Goal: Task Accomplishment & Management: Complete application form

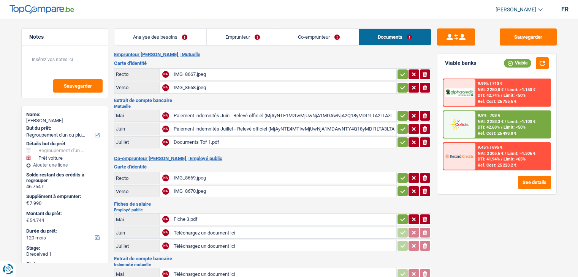
select select "refinancing"
select select "car"
select select "120"
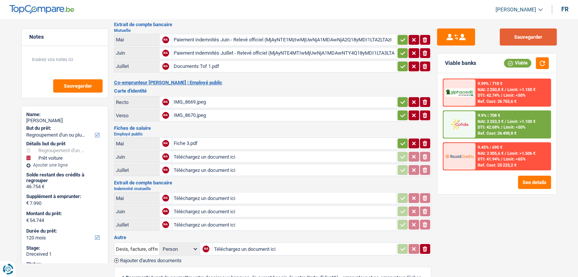
scroll to position [76, 0]
click at [520, 38] on button "Sauvegarder" at bounding box center [528, 36] width 57 height 17
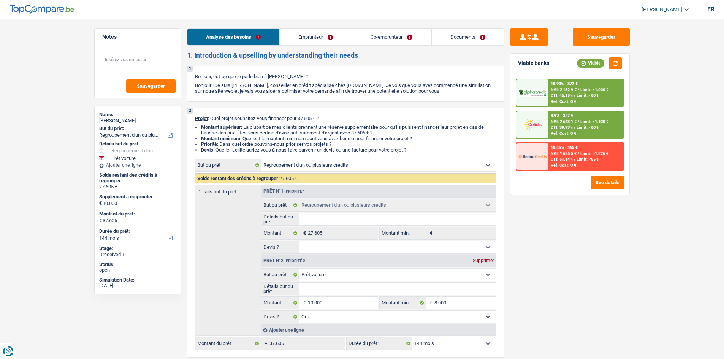
select select "refinancing"
select select "car"
select select "144"
select select "refinancing"
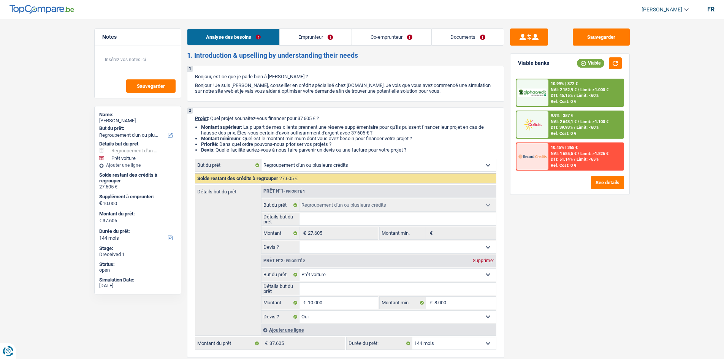
select select "refinancing"
select select "car"
select select "yes"
select select "144"
select select "invalid"
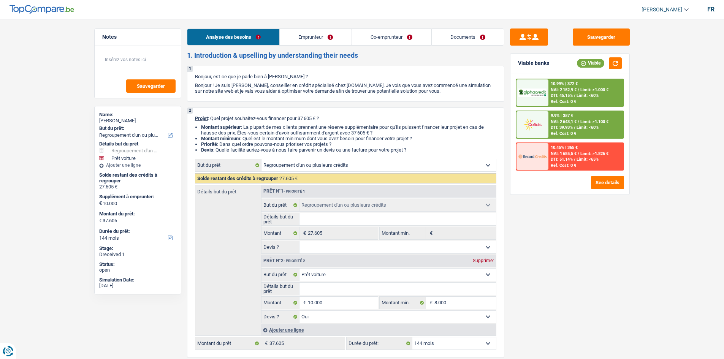
select select "independent"
select select "familyAllowances"
select select "disabilityPension"
select select "netSalary"
select select "ownerWithMortgage"
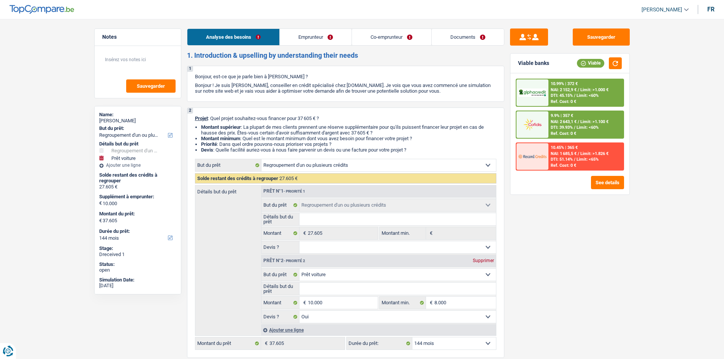
select select "mortgage"
select select "300"
select select "carLoan"
select select "60"
select select "cardOrCredit"
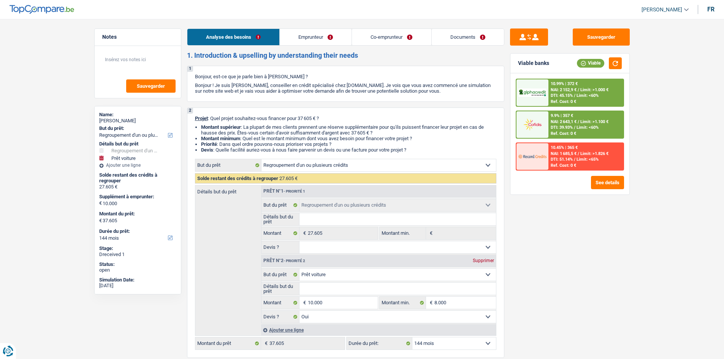
select select "refinancing"
select select "car"
select select "yes"
select select "144"
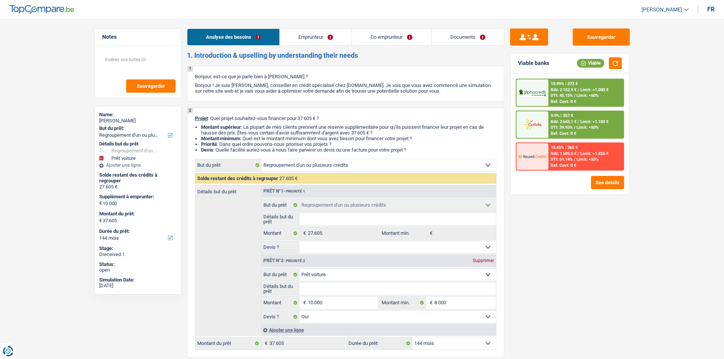
select select "32"
select select "married"
click at [335, 37] on link "Emprunteur" at bounding box center [316, 37] width 72 height 16
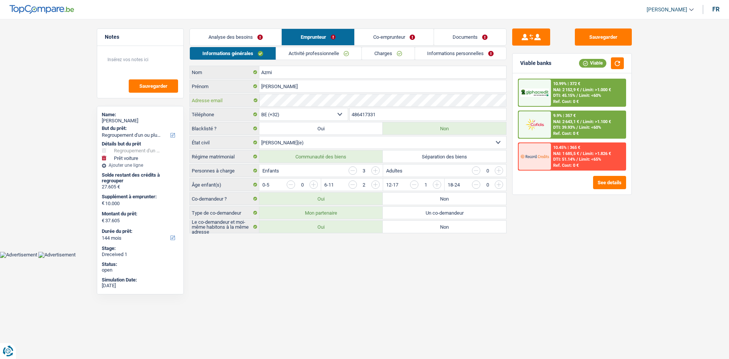
click at [240, 103] on div "Adresse email" at bounding box center [348, 100] width 316 height 12
click at [73, 63] on main "Notes Sauvegarder Name: Samira Azmi But du prêt: Confort maison: meubles, texti…" at bounding box center [364, 131] width 729 height 240
click at [457, 38] on link "Documents" at bounding box center [470, 37] width 72 height 16
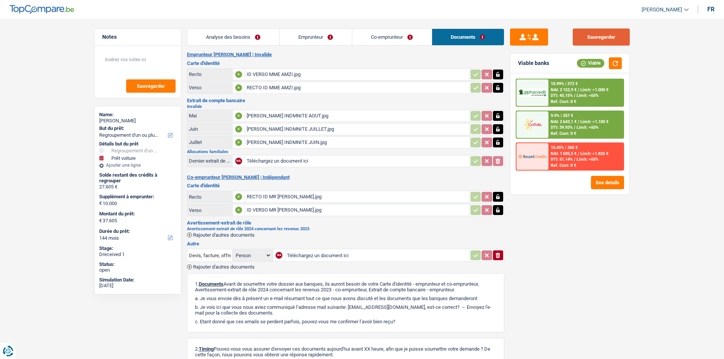
click at [585, 37] on button "Sauvegarder" at bounding box center [600, 36] width 57 height 17
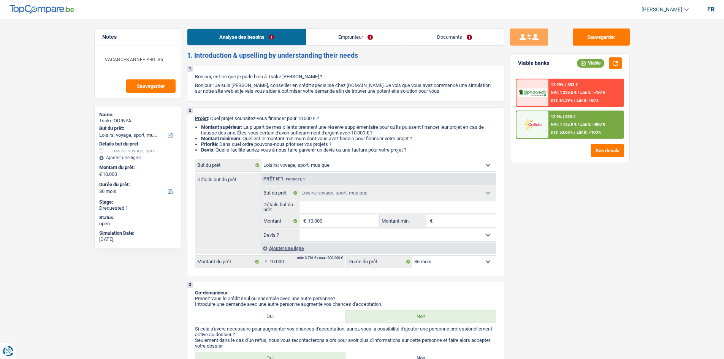
select select "hobbies"
select select "36"
select select "hobbies"
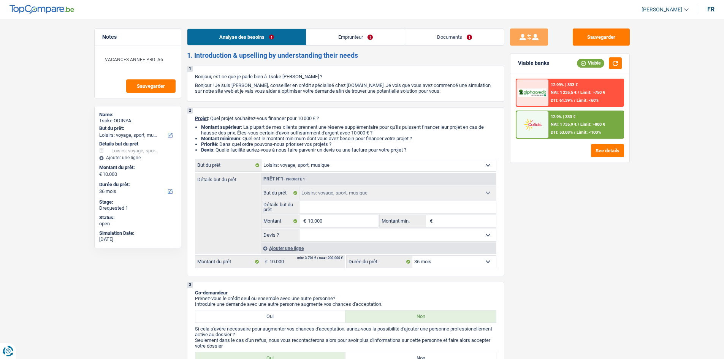
select select "36"
select select "worker"
select select "familyAllowances"
select select "netSalary"
select select "ownerWithMortgage"
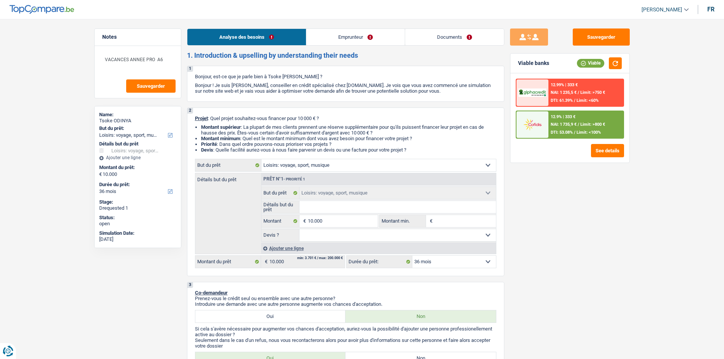
select select "mortgage"
select select "240"
select select "personalLoan"
select select "loanRepayment"
select select "36"
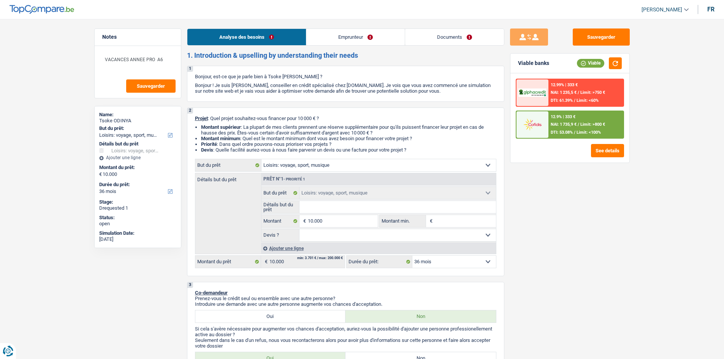
select select "cardOrCredit"
select select "hobbies"
select select "36"
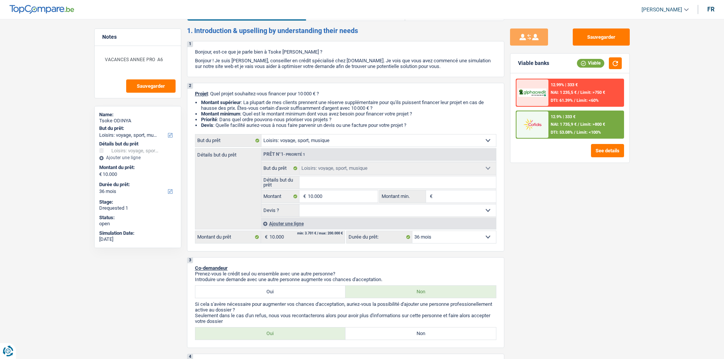
scroll to position [38, 0]
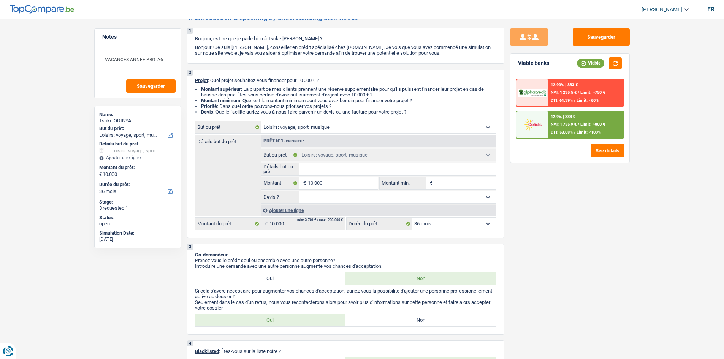
click at [569, 119] on div "12.9% | 333 € NAI: 1 735,9 € / Limit: >800 € DTI: 53.08% / Limit: <100%" at bounding box center [585, 124] width 75 height 27
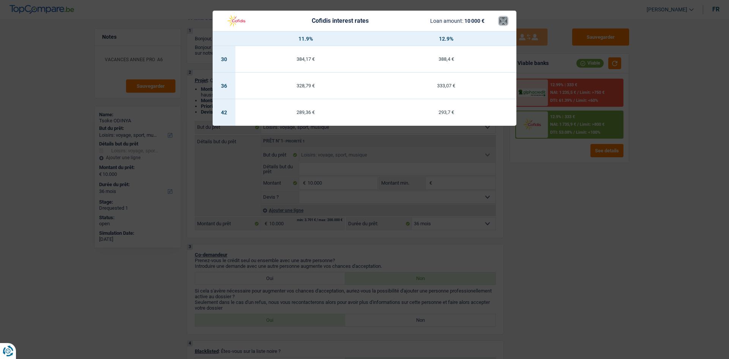
click at [504, 21] on button "×" at bounding box center [504, 21] width 8 height 8
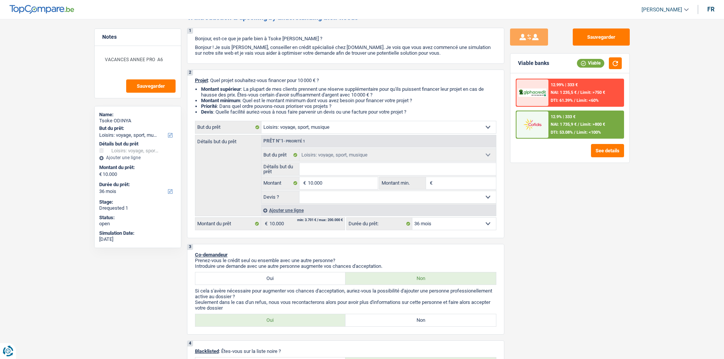
click at [531, 126] on img at bounding box center [532, 124] width 28 height 14
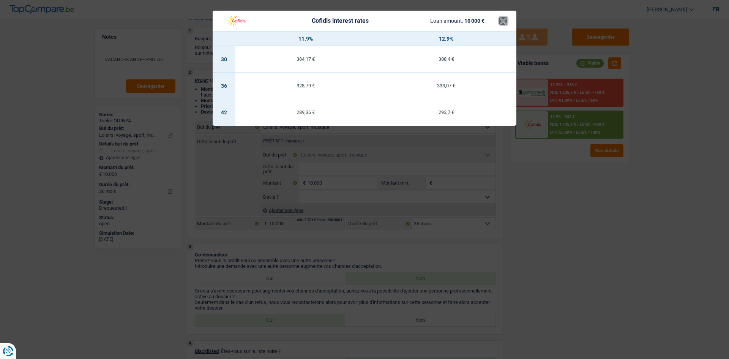
drag, startPoint x: 501, startPoint y: 25, endPoint x: 497, endPoint y: 153, distance: 128.1
click at [495, 152] on div "Cofidis interest rates Loan amount: 10 000 € × 11.9% 12.9% 30 384,17 € 388,4 € …" at bounding box center [364, 179] width 729 height 359
click at [502, 17] on button "×" at bounding box center [504, 21] width 8 height 8
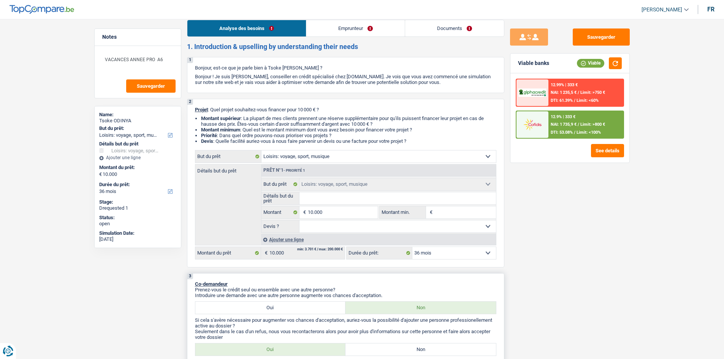
scroll to position [0, 0]
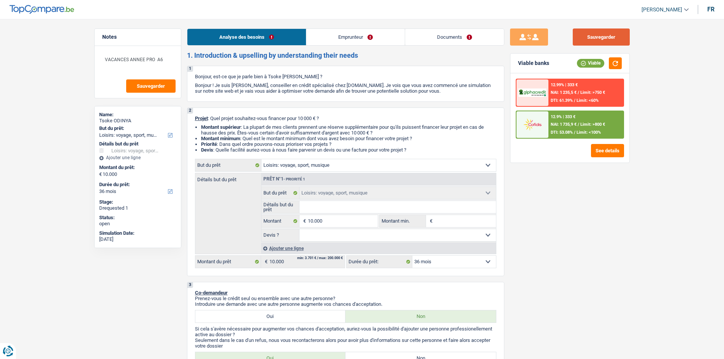
drag, startPoint x: 595, startPoint y: 40, endPoint x: 444, endPoint y: 3, distance: 155.2
click at [586, 35] on button "Sauvegarder" at bounding box center [600, 36] width 57 height 17
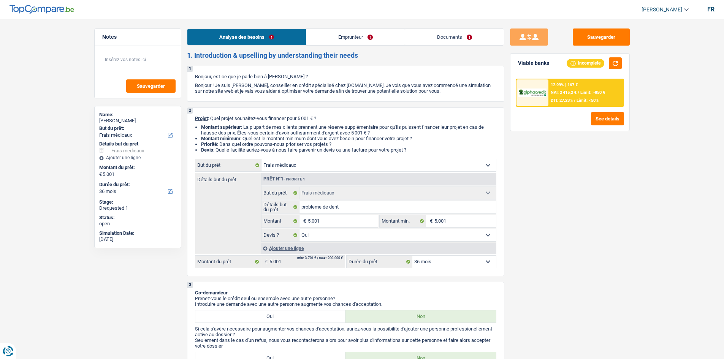
select select "medical"
select select "36"
select select "medical"
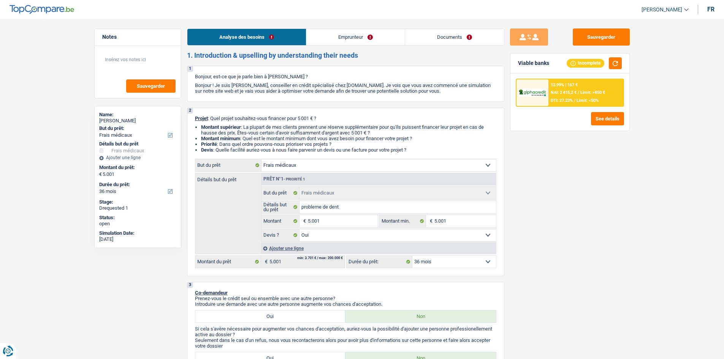
select select "yes"
select select "36"
select select "retired"
select select "pension"
select select "disabilityPension"
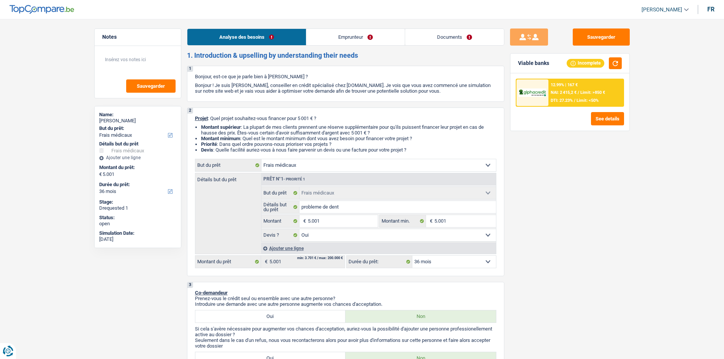
select select "other"
select select "rents"
select select "creditConsolidation"
select select "120"
select select "cardOrCredit"
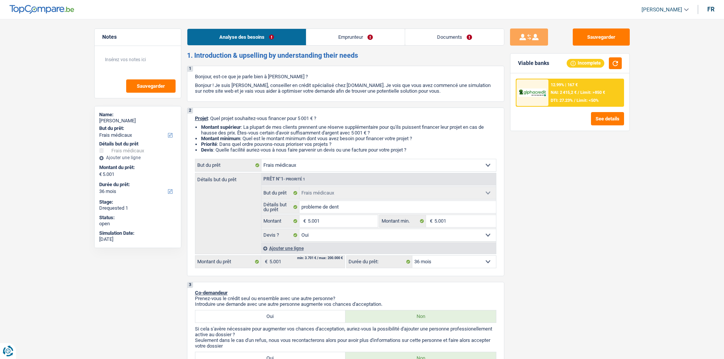
select select "medical"
select select "yes"
select select "36"
click at [457, 33] on link "Documents" at bounding box center [454, 37] width 99 height 16
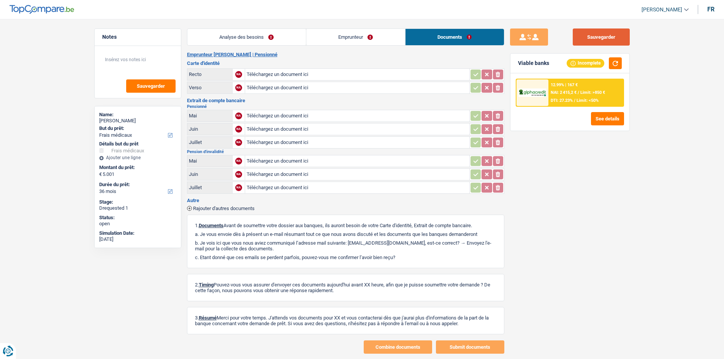
click at [584, 39] on button "Sauvegarder" at bounding box center [600, 36] width 57 height 17
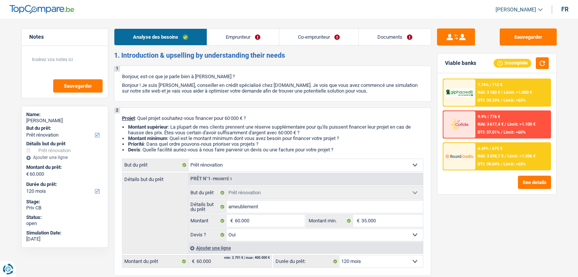
select select "renovation"
select select "120"
select select "renovation"
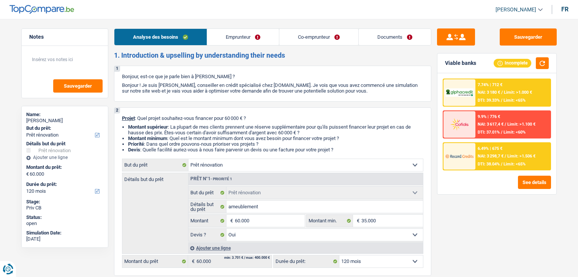
select select "yes"
select select "120"
select select "privateEmployee"
select select "unemployed"
select select "familyAllowances"
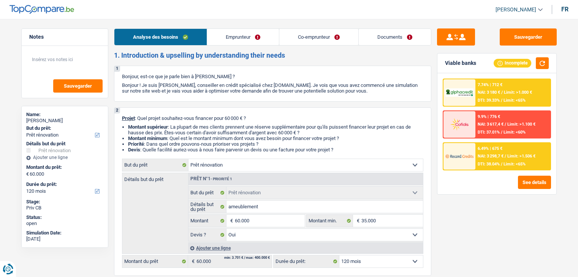
select select "netSalary"
select select "mealVouchers"
select select "unemployment"
select select "ownerWithMortgage"
select select "mortgage"
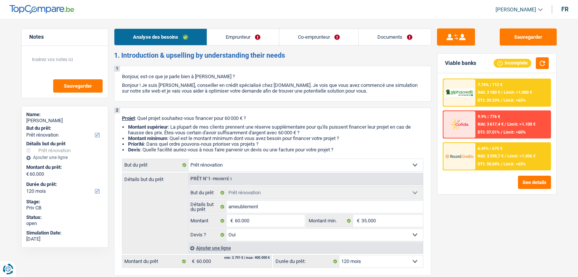
select select "300"
select select "carLoan"
select select "60"
select select "renovation"
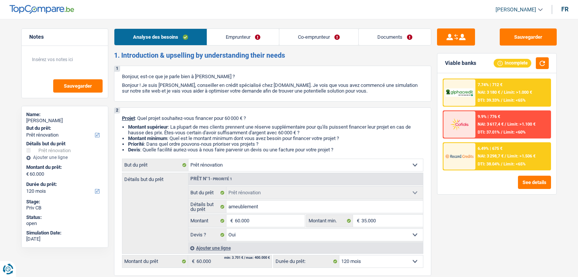
select select "yes"
select select "120"
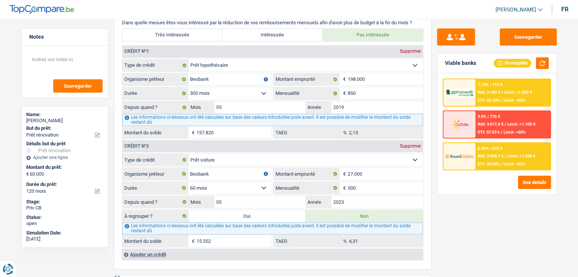
scroll to position [683, 0]
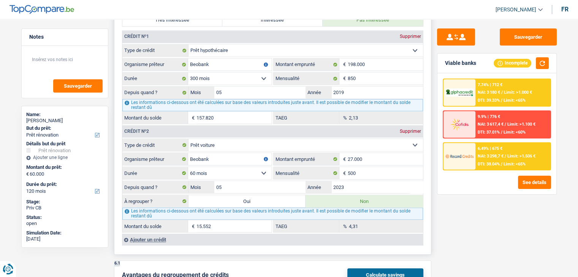
click at [267, 195] on label "Oui" at bounding box center [246, 201] width 117 height 12
click at [267, 195] on input "Oui" at bounding box center [246, 201] width 117 height 12
radio input "true"
type input "75.552"
select select "144"
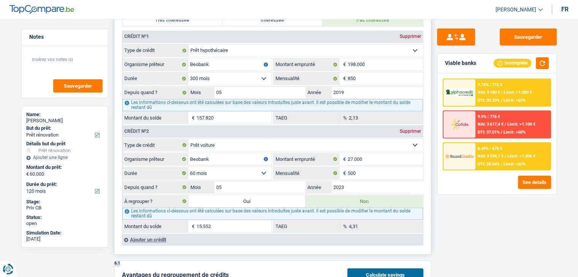
type input "15.552"
select select
select select "144"
radio input "false"
type input "15.552"
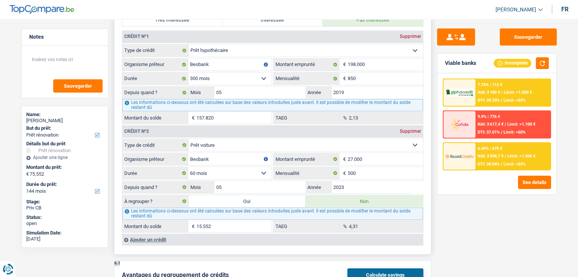
select select
select select "144"
select select "refinancing"
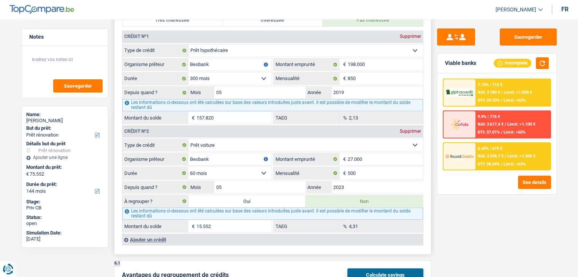
select select "refinancing"
select select "renovation"
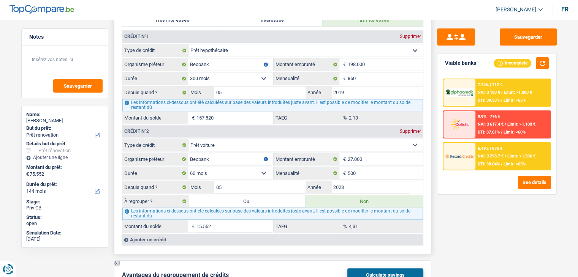
select select "yes"
select select "renovation"
select select "yes"
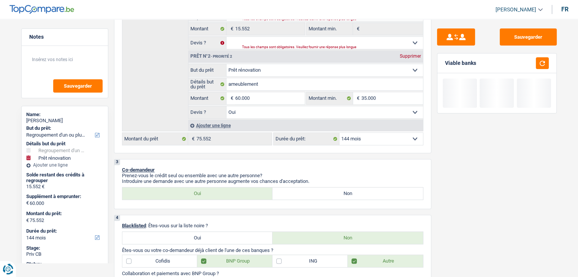
scroll to position [203, 0]
click at [359, 142] on select "12 mois 18 mois 24 mois 30 mois 36 mois 42 mois 48 mois 60 mois 72 mois 84 mois…" at bounding box center [381, 140] width 84 height 12
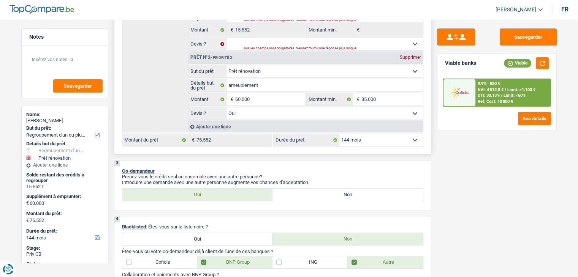
select select "120"
click at [339, 134] on select "12 mois 18 mois 24 mois 30 mois 36 mois 42 mois 48 mois 60 mois 72 mois 84 mois…" at bounding box center [381, 140] width 84 height 12
select select "120"
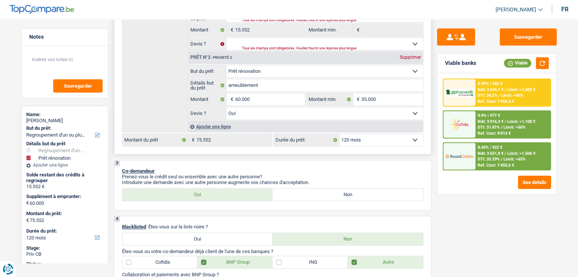
click at [368, 142] on select "12 mois 18 mois 24 mois 30 mois 36 mois 42 mois 48 mois 60 mois 72 mois 84 mois…" at bounding box center [381, 140] width 84 height 12
select select "84"
click at [339, 134] on select "12 mois 18 mois 24 mois 30 mois 36 mois 42 mois 48 mois 60 mois 72 mois 84 mois…" at bounding box center [381, 140] width 84 height 12
select select "84"
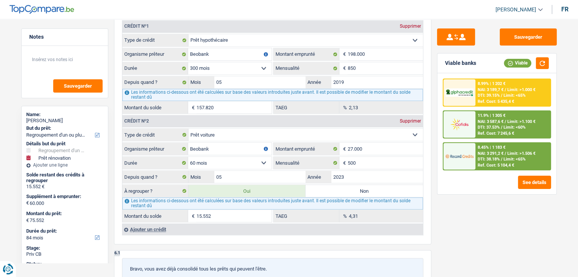
scroll to position [776, 0]
click at [359, 184] on label "Non" at bounding box center [363, 190] width 117 height 12
click at [359, 184] on input "Non" at bounding box center [363, 190] width 117 height 12
radio input "true"
select select "renovation"
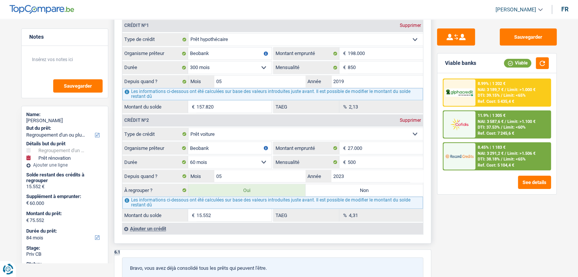
select select "renovation"
select select "144"
select select "renovation"
type input "ameublement"
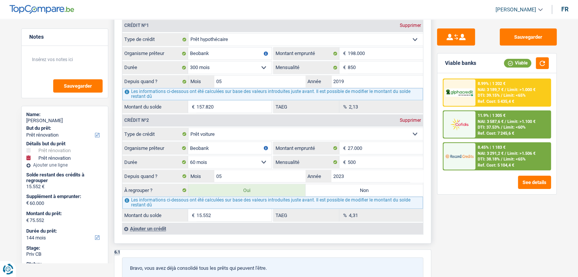
type input "60.000"
type input "35.000"
select select "yes"
select select "144"
radio input "false"
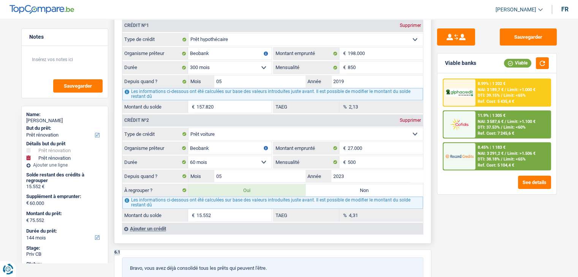
select select "renovation"
type input "ameublement"
type input "60.000"
type input "35.000"
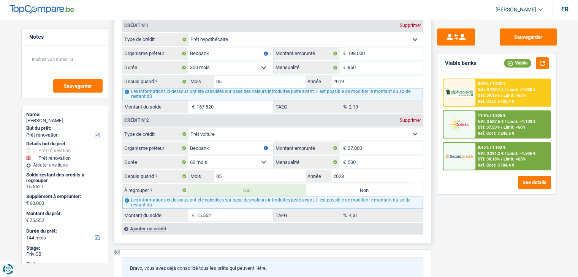
select select "yes"
select select "144"
type input "60.000"
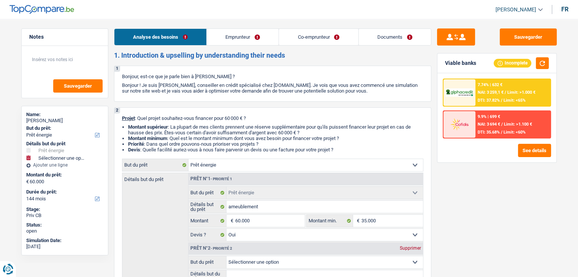
scroll to position [0, 0]
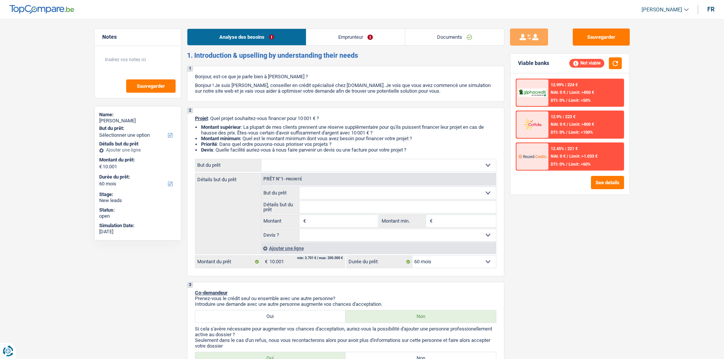
select select "60"
click at [319, 221] on input "Montant" at bounding box center [343, 221] width 70 height 12
type input "2"
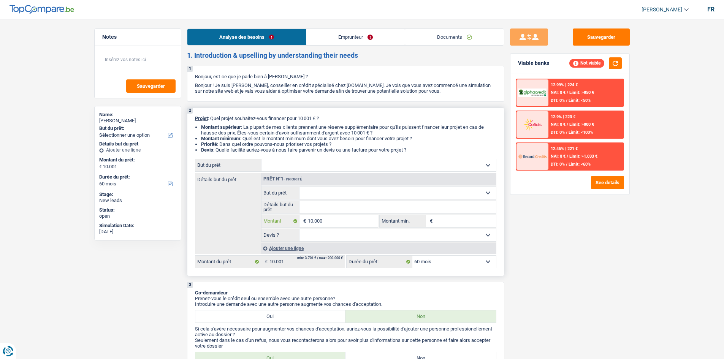
type input "10.000"
click at [375, 194] on select "Confort maison: meubles, textile, peinture, électroménager, outillage non-profe…" at bounding box center [397, 193] width 196 height 12
type input "10.000"
select select "48"
type input "10.000"
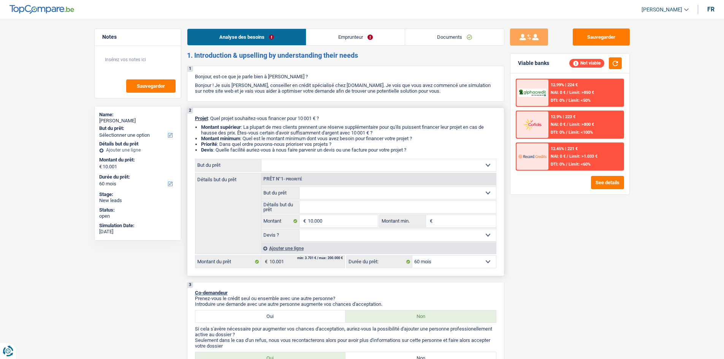
select select "48"
type input "10.000"
select select "48"
select select "hobbies"
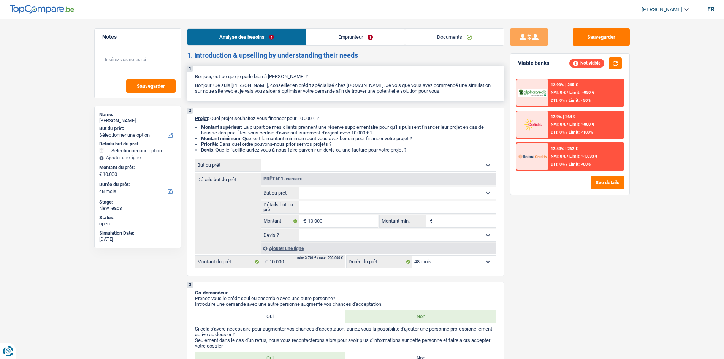
select select "hobbies"
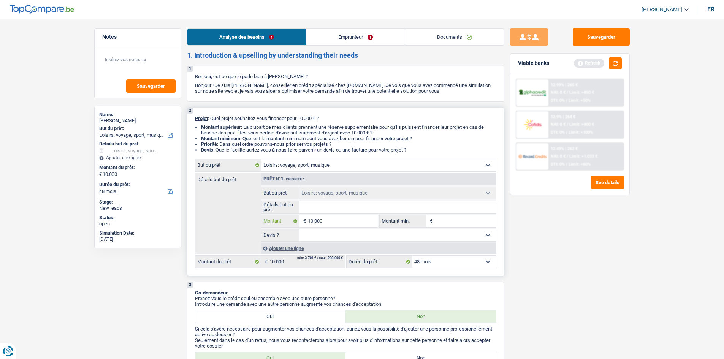
type input "1.000"
type input "100"
type input "10"
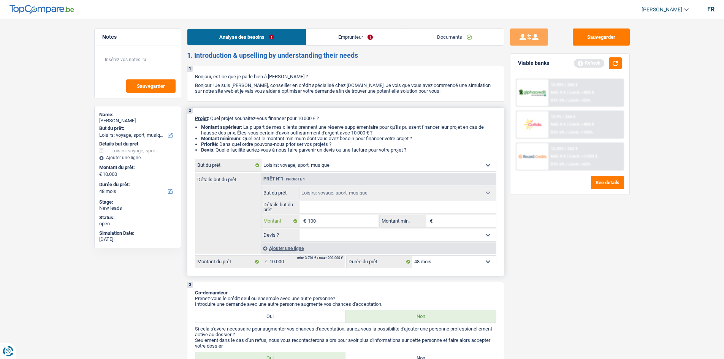
type input "10"
type input "1"
type input "6"
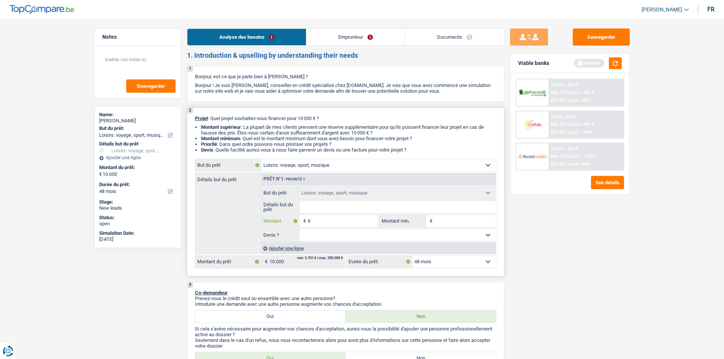
type input "60"
type input "600"
type input "6.000"
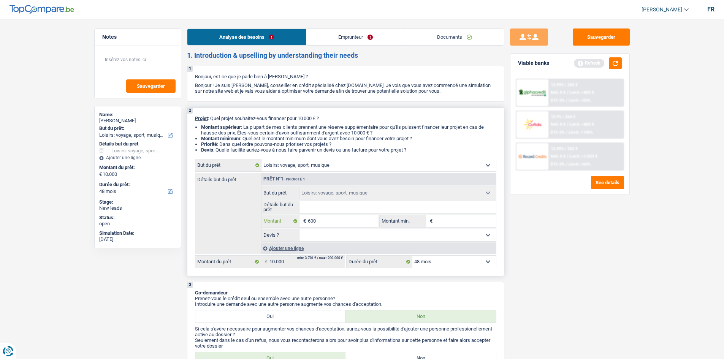
type input "6.000"
type input "600"
type input "60"
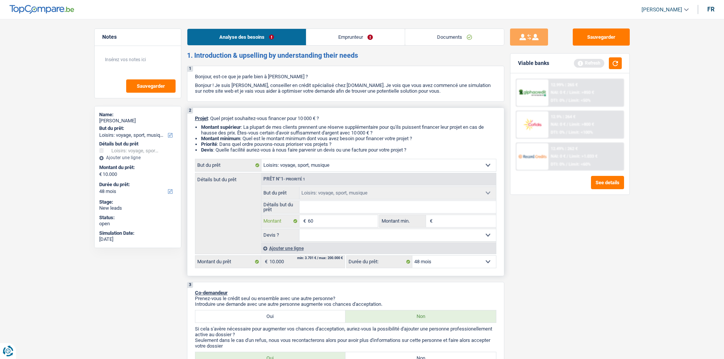
type input "6"
type input "1"
type input "10"
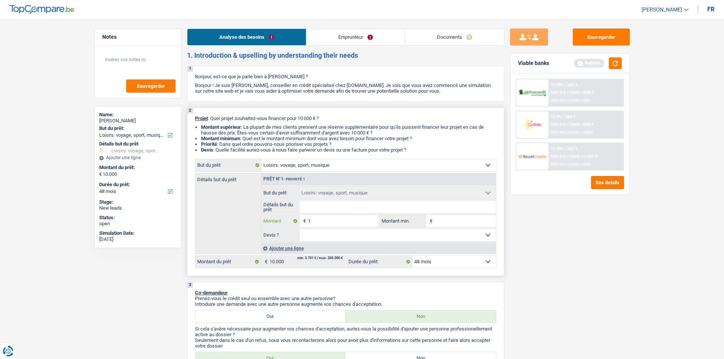
type input "10"
type input "100"
type input "1.000"
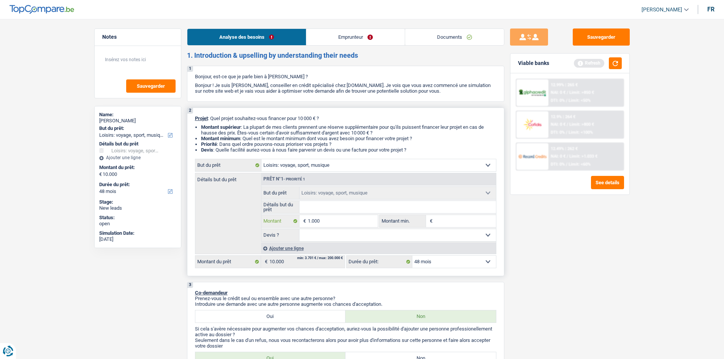
type input "10.000"
click at [441, 221] on input "Montant min." at bounding box center [465, 221] width 62 height 12
click at [597, 41] on button "Sauvegarder" at bounding box center [600, 36] width 57 height 17
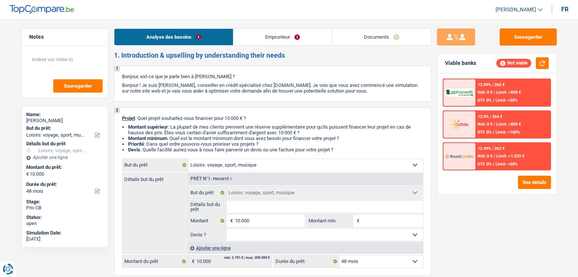
select select "hobbies"
select select "48"
select select "hobbies"
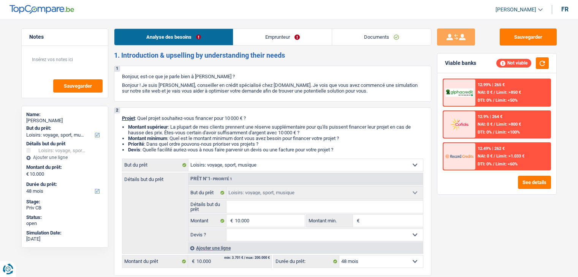
select select "48"
select select "hobbies"
select select "48"
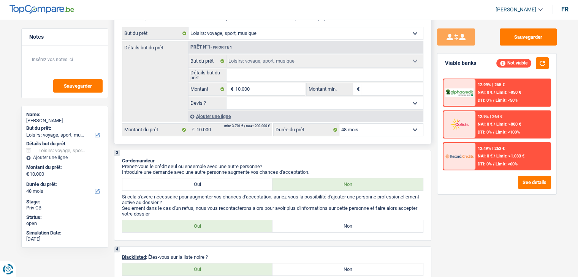
scroll to position [114, 0]
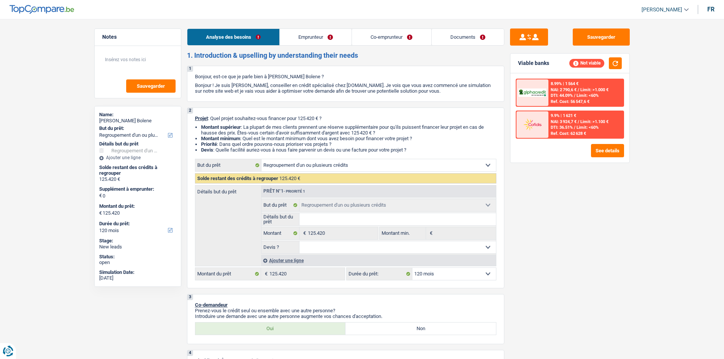
select select "refinancing"
select select "120"
select select "refinancing"
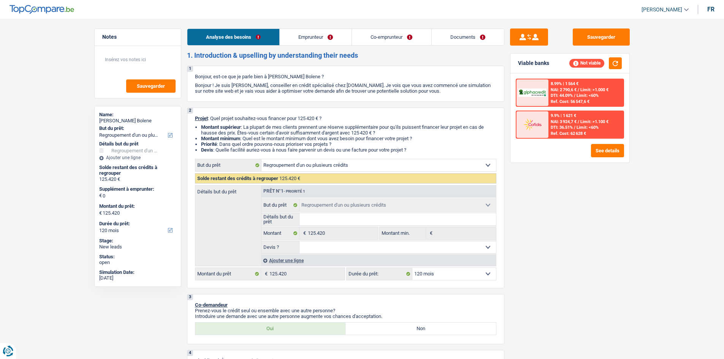
select select "120"
select select "privateEmployee"
select select "housewife"
select select "familyAllowances"
select select "netSalary"
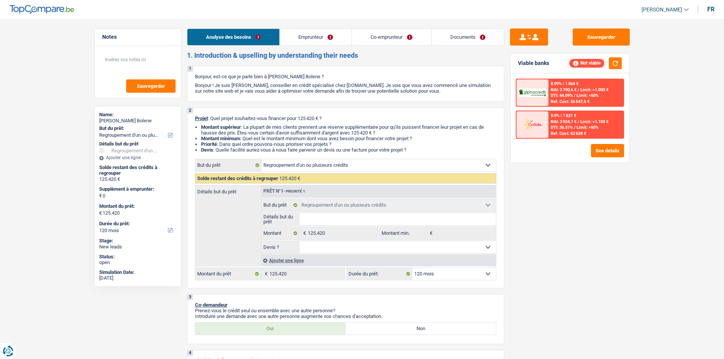
select select "mealVouchers"
select select "familyAllowances"
select select "ownerWithMortgage"
select select "personalLoan"
select select "homeFurnishingOrRelocation"
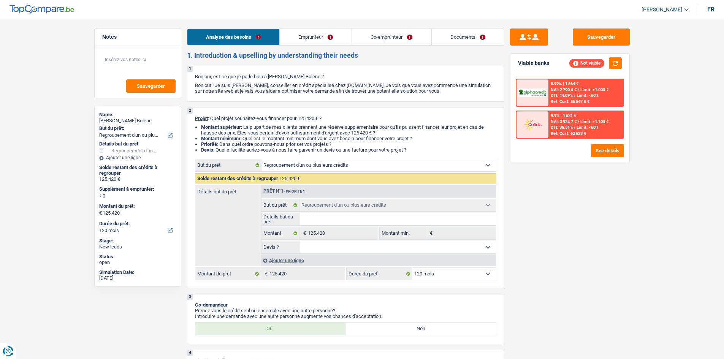
select select "120"
select select "carLoan"
select select "60"
select select "cardOrCredit"
select select "renovationLoan"
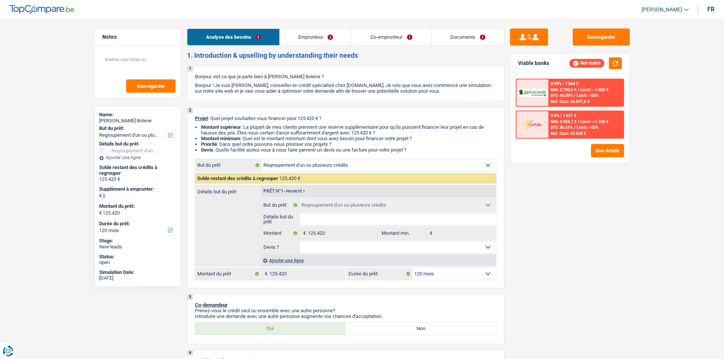
select select "120"
select select "renovationLoan"
select select "120"
select select "cardOrCredit"
select select "renovationLoan"
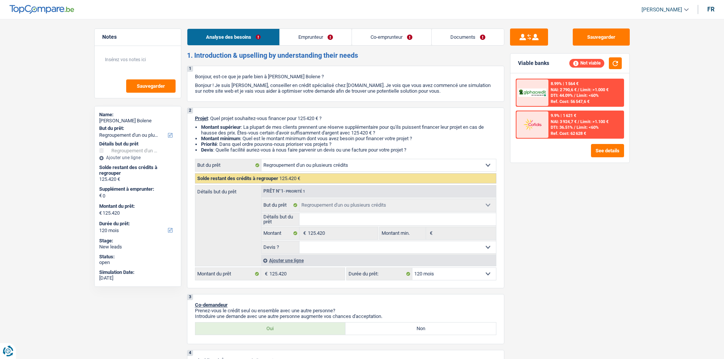
select select "120"
select select "mortgage"
select select "360"
select select "refinancing"
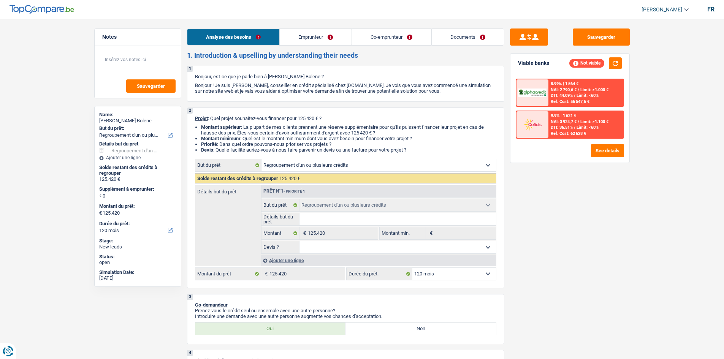
select select "120"
